Goal: Navigation & Orientation: Understand site structure

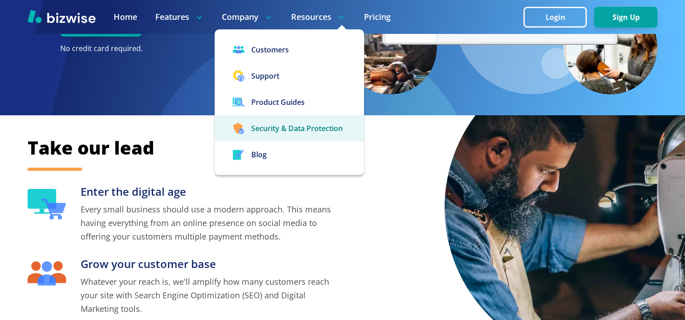
scroll to position [208, 0]
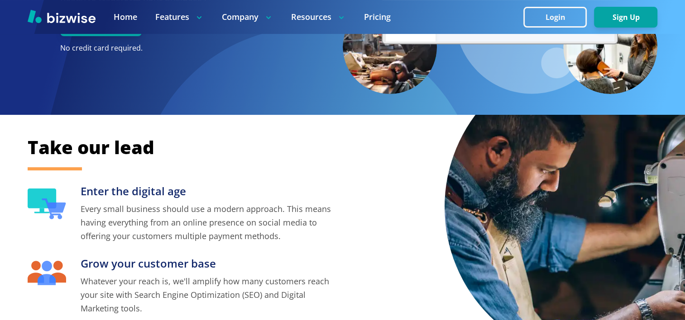
click at [388, 243] on div "Take our lead Enter the digital age Every small business should use a modern ap…" at bounding box center [343, 254] width 630 height 238
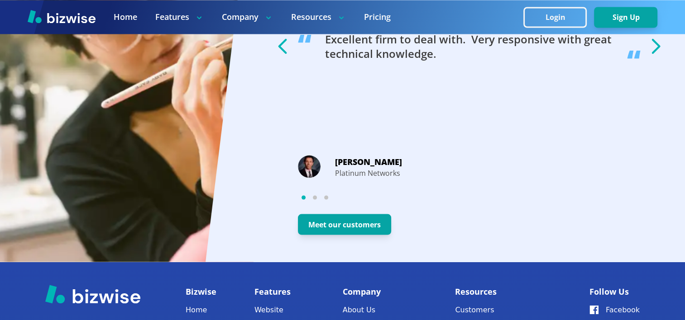
scroll to position [1839, 0]
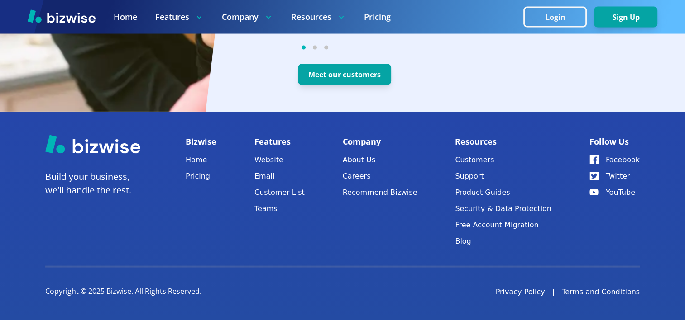
click at [477, 177] on button "Support" at bounding box center [503, 176] width 96 height 13
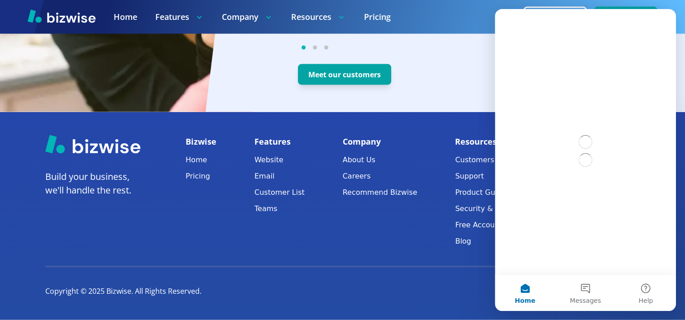
scroll to position [0, 0]
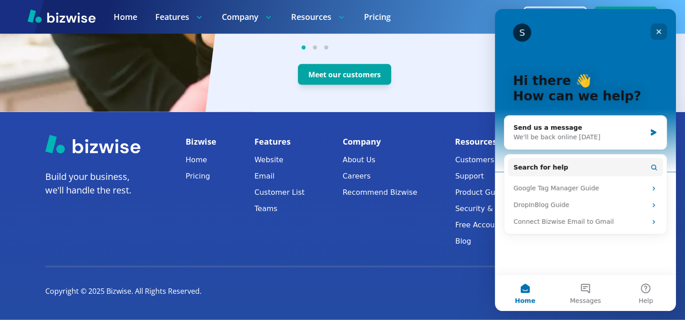
click at [661, 29] on icon "Close" at bounding box center [658, 31] width 7 height 7
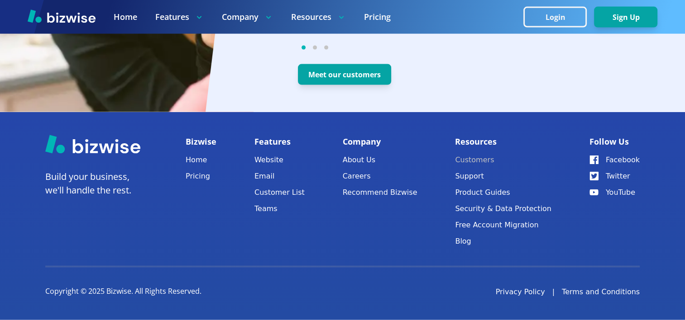
click at [480, 158] on link "Customers" at bounding box center [503, 160] width 96 height 13
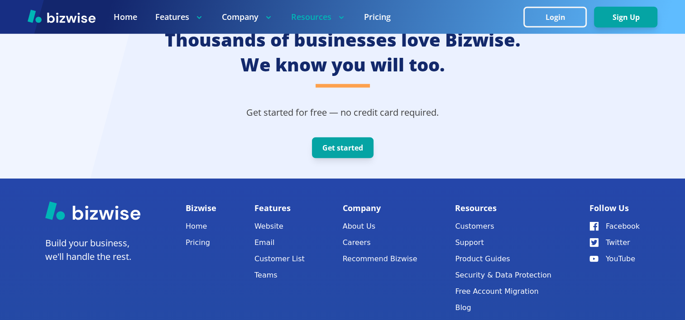
scroll to position [2504, 0]
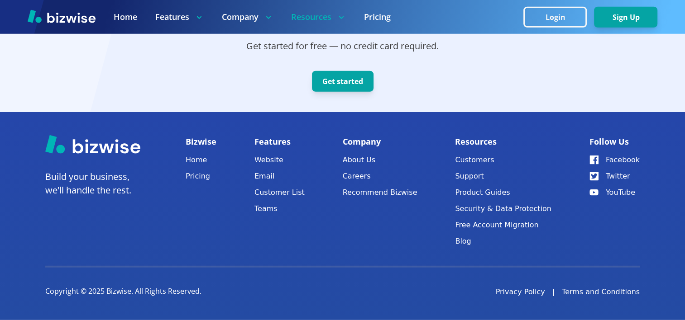
click at [520, 257] on footer "Build your business, we'll handle the rest. Bizwise Home Pricing Features Websi…" at bounding box center [342, 216] width 685 height 208
drag, startPoint x: 458, startPoint y: 186, endPoint x: 466, endPoint y: 186, distance: 8.6
click at [458, 186] on div "Bizwise Home Pricing Features Website Email Customer List Teams Company About U…" at bounding box center [413, 193] width 454 height 117
click at [480, 158] on link "Customers" at bounding box center [503, 160] width 96 height 13
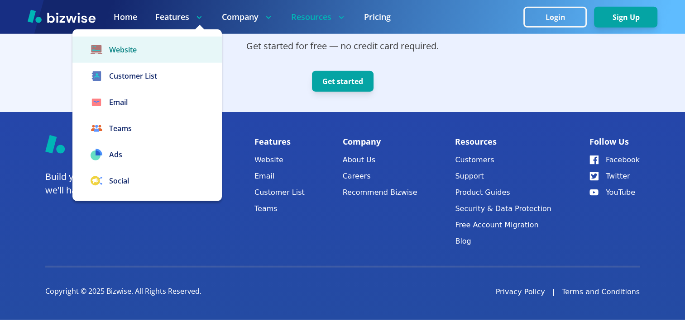
click at [118, 54] on link "Website" at bounding box center [146, 50] width 149 height 26
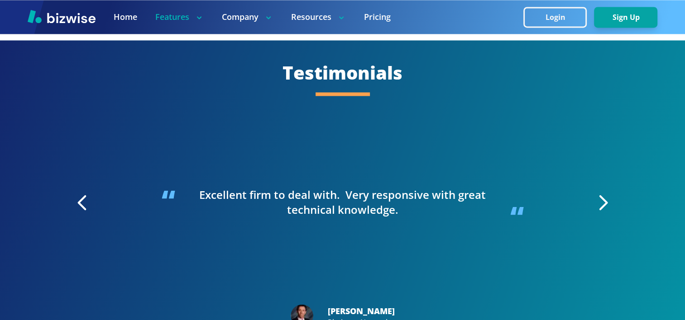
scroll to position [1888, 0]
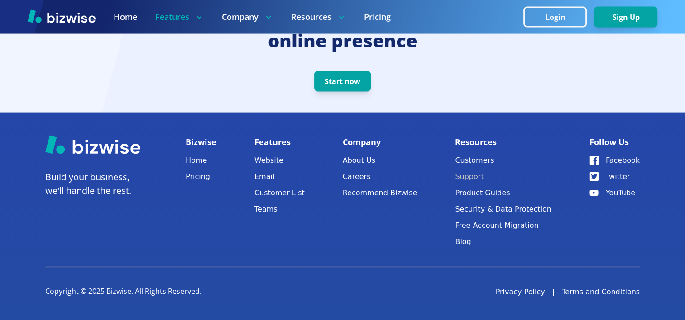
click at [486, 174] on button "Support" at bounding box center [503, 177] width 96 height 13
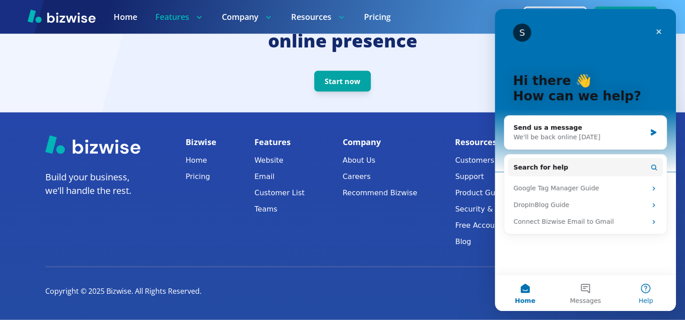
click at [647, 302] on span "Help" at bounding box center [645, 301] width 14 height 6
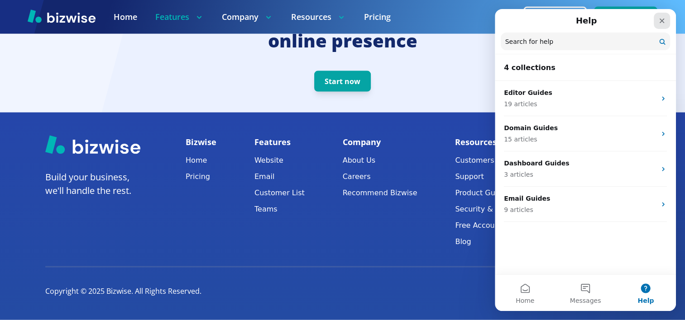
click at [656, 21] on div "Close" at bounding box center [661, 21] width 16 height 16
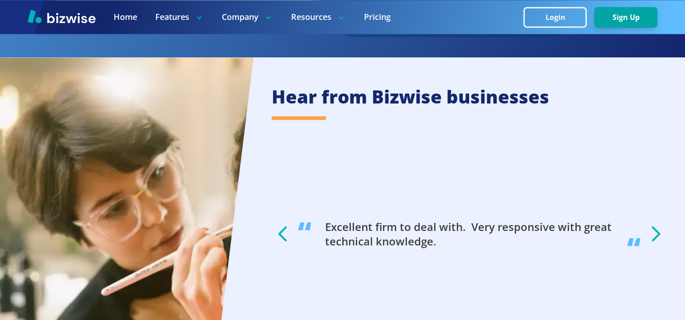
scroll to position [1839, 0]
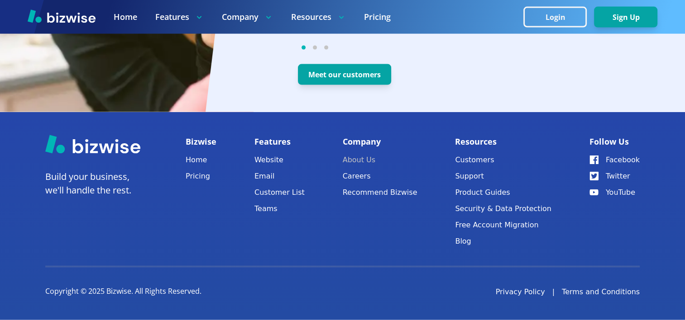
click at [375, 158] on link "About Us" at bounding box center [380, 160] width 75 height 13
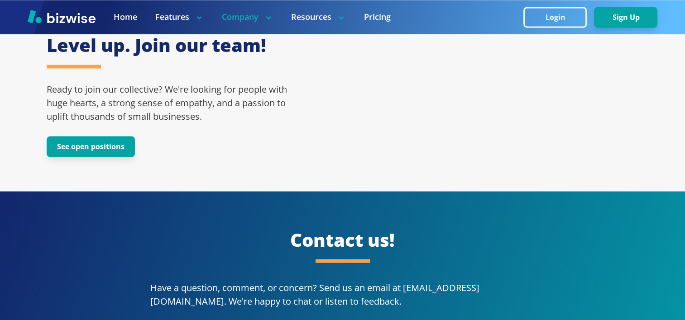
scroll to position [1689, 0]
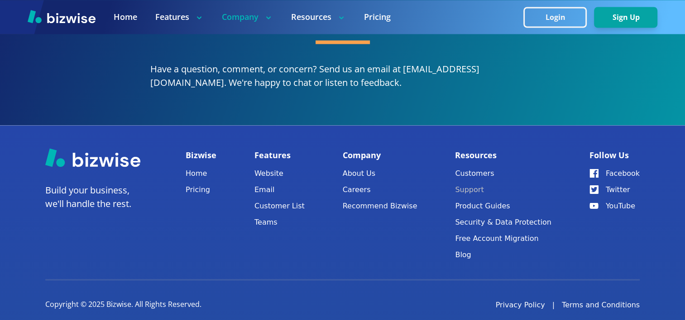
click at [481, 183] on button "Support" at bounding box center [503, 189] width 96 height 13
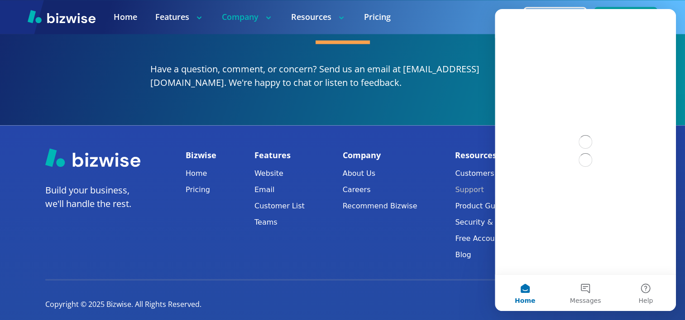
scroll to position [0, 0]
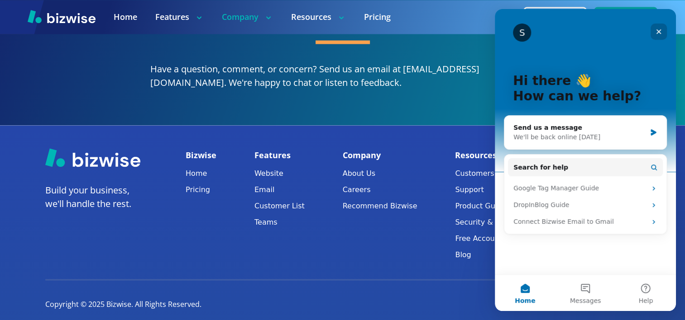
click at [657, 33] on icon "Close" at bounding box center [658, 31] width 5 height 5
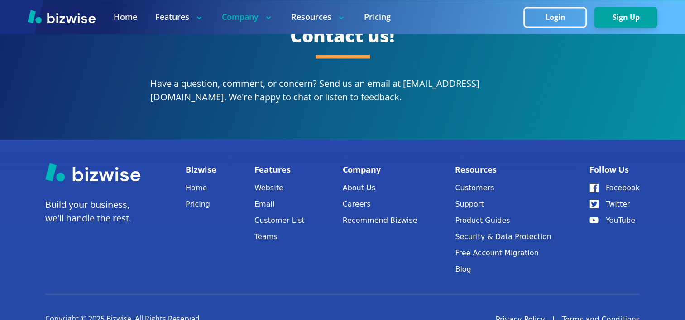
scroll to position [1674, 0]
click at [671, 79] on div "Contact us! Have a question, comment, or concern? Send us an email at hello@biz…" at bounding box center [342, 63] width 685 height 153
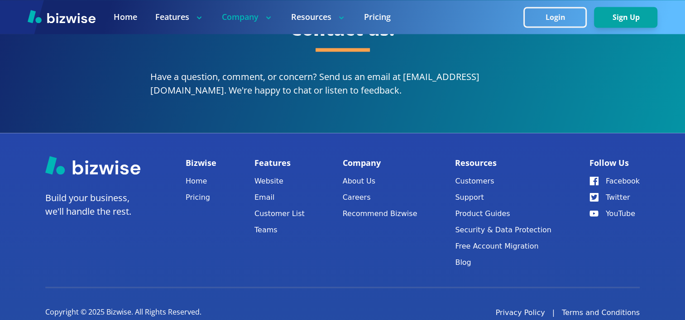
scroll to position [1689, 0]
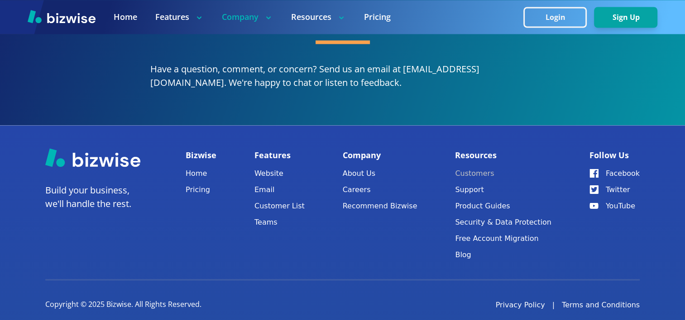
click at [482, 167] on link "Customers" at bounding box center [503, 173] width 96 height 13
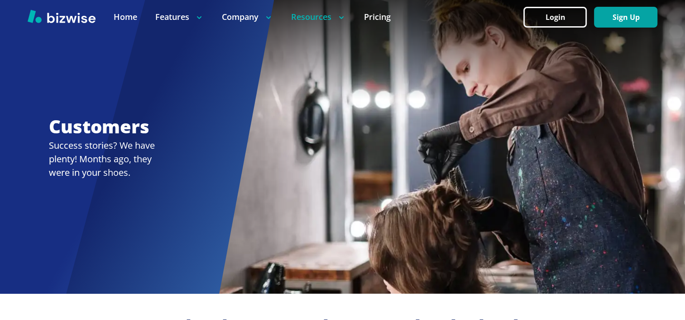
click at [96, 143] on div at bounding box center [342, 147] width 685 height 294
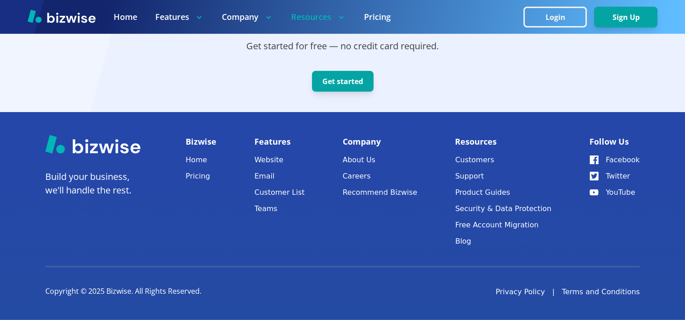
scroll to position [2504, 0]
